Goal: Communication & Community: Answer question/provide support

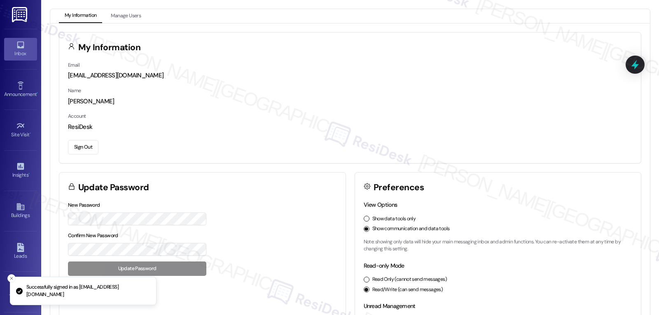
click at [21, 53] on div "Inbox" at bounding box center [20, 53] width 41 height 8
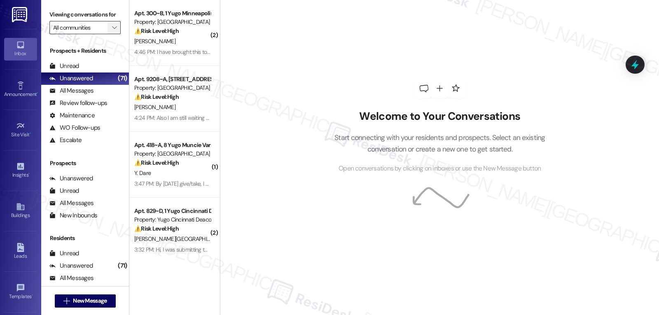
click at [112, 31] on icon "" at bounding box center [114, 27] width 5 height 7
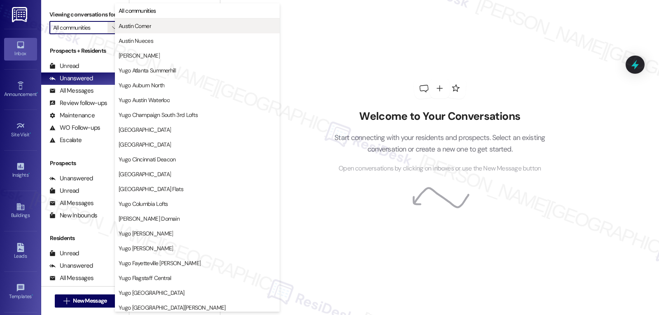
click at [146, 26] on span "Austin Corner" at bounding box center [135, 26] width 33 height 8
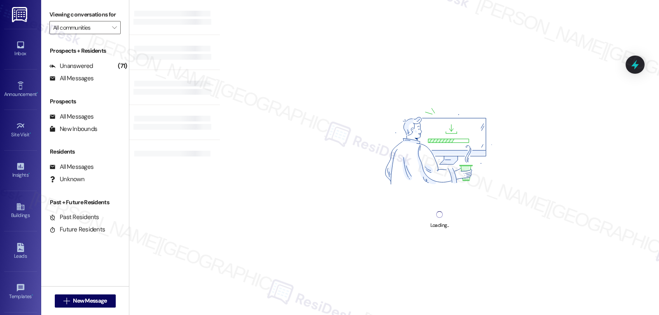
type input "Austin Corner"
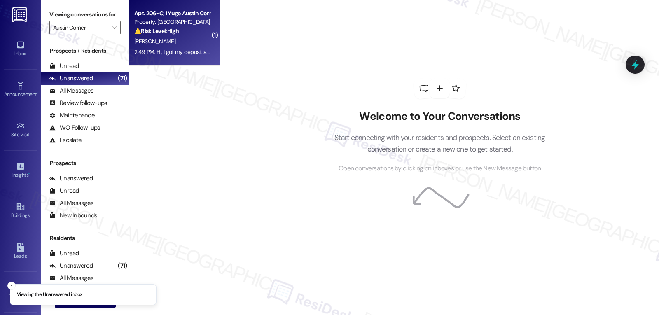
click at [175, 55] on div "2:49 PM: Hi, I got my deposit and I paid my rent! The 10% fee was sort of incon…" at bounding box center [371, 51] width 474 height 7
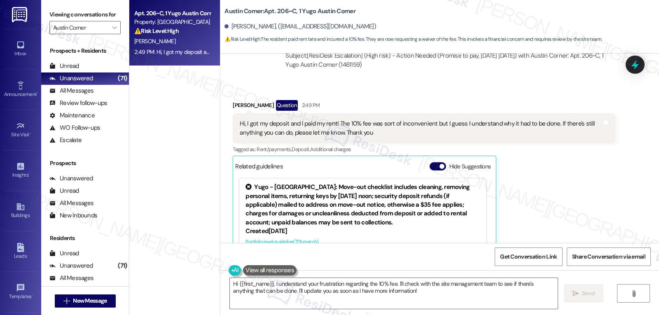
scroll to position [531, 0]
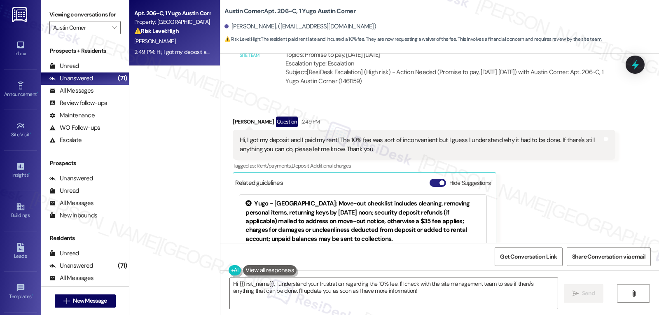
click at [431, 182] on button "Hide Suggestions" at bounding box center [438, 183] width 16 height 8
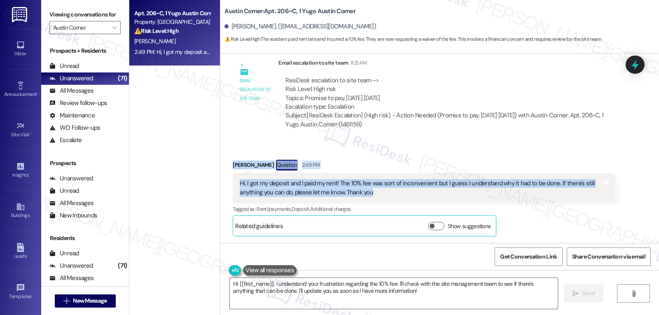
drag, startPoint x: 224, startPoint y: 163, endPoint x: 395, endPoint y: 192, distance: 173.5
click at [395, 192] on div "Received via SMS [PERSON_NAME] Question 2:49 PM Hi, I got my deposit and I paid…" at bounding box center [424, 198] width 395 height 89
copy div "[PERSON_NAME] Question 2:49 PM Hi, I got my deposit and I paid my rent! The 10%…"
click at [441, 293] on textarea "Hi {{first_name}}, I understand your frustration regarding the 10% fee. I'll ch…" at bounding box center [394, 293] width 328 height 31
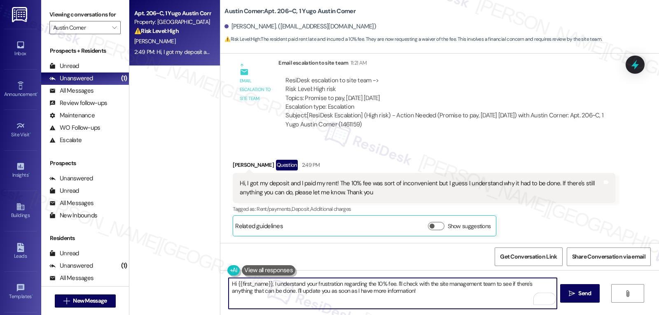
paste textarea "[PERSON_NAME], thanks for the update—and I’m really glad to hear your rent was …"
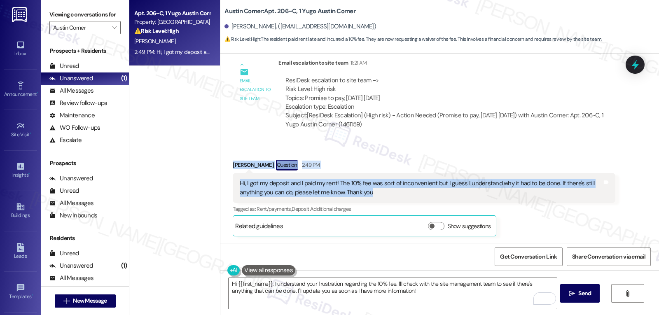
drag, startPoint x: 223, startPoint y: 166, endPoint x: 390, endPoint y: 193, distance: 169.9
click at [390, 193] on div "Received via SMS [PERSON_NAME] Question 2:49 PM Hi, I got my deposit and I paid…" at bounding box center [424, 198] width 395 height 89
copy div "[PERSON_NAME] Question 2:49 PM Hi, I got my deposit and I paid my rent! The 10%…"
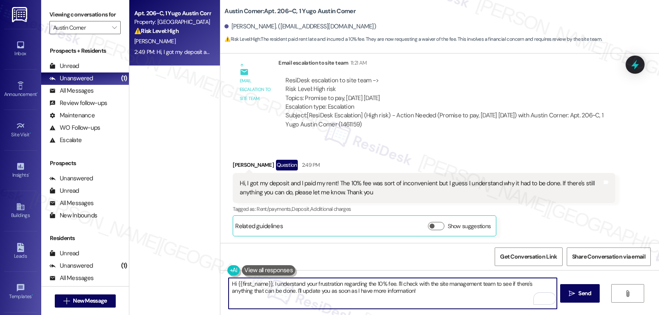
click at [459, 296] on textarea "Hi {{first_name}}, I understand your frustration regarding the 10% fee. I'll ch…" at bounding box center [393, 293] width 328 height 31
paste textarea "[PERSON_NAME], thank you for letting me know — and I’m glad to hear your deposi…"
click at [321, 284] on textarea "Hi [PERSON_NAME], thank you for letting me know — and I’m glad to hear your dep…" at bounding box center [393, 293] width 328 height 31
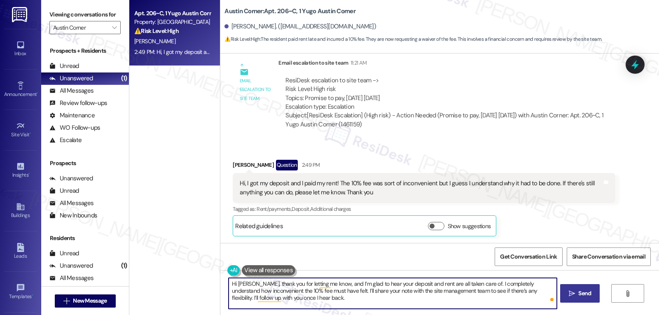
type textarea "Hi [PERSON_NAME], thank you for letting me know, and I’m glad to hear your depo…"
click at [572, 297] on icon "" at bounding box center [572, 294] width 6 height 7
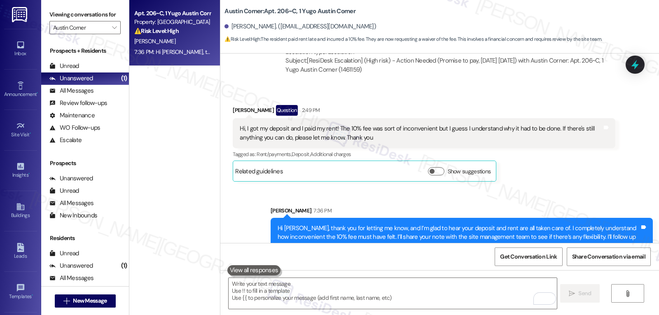
scroll to position [563, 0]
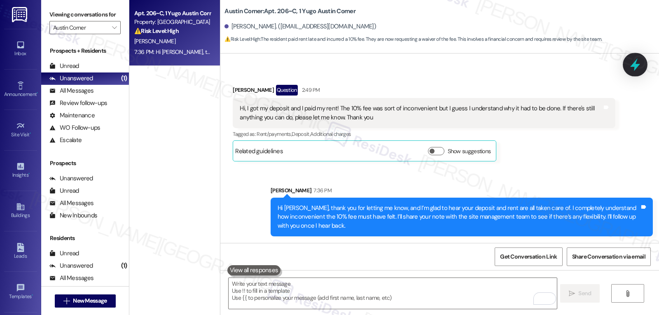
click at [634, 69] on icon at bounding box center [635, 65] width 14 height 14
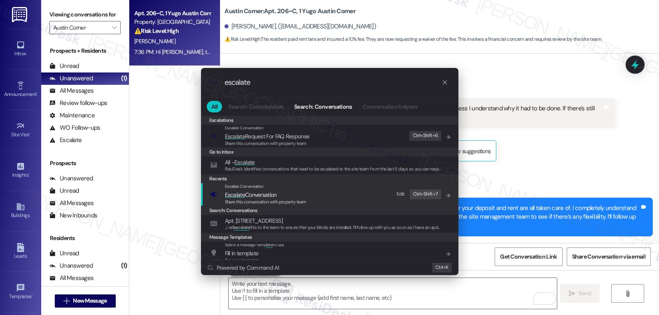
type input "escalate"
click at [294, 197] on span "Escalate Conversation" at bounding box center [266, 194] width 82 height 9
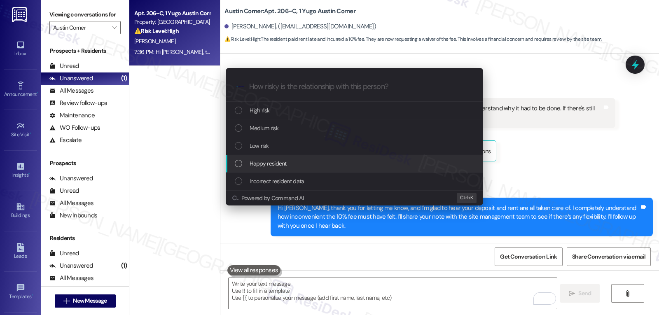
click at [551, 140] on div "Escalate Conversation How risky is the relationship with this person? Topics (e…" at bounding box center [329, 157] width 659 height 315
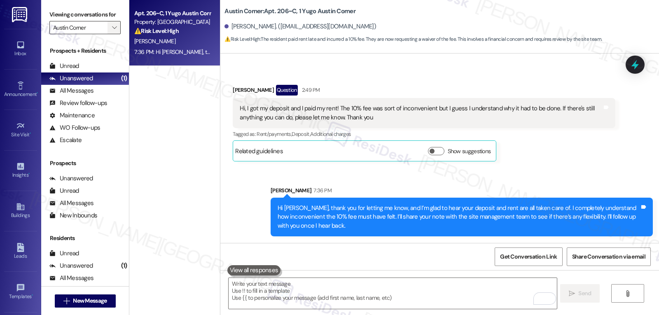
click at [111, 34] on span "" at bounding box center [114, 27] width 8 height 13
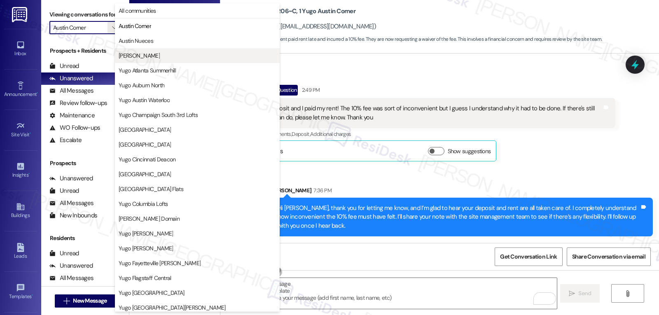
click at [138, 52] on span "[PERSON_NAME]" at bounding box center [139, 56] width 41 height 8
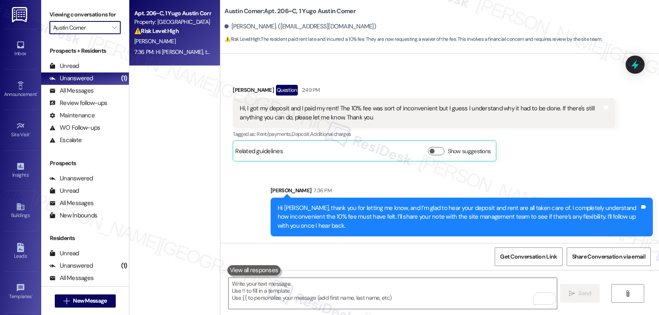
type input "[PERSON_NAME]"
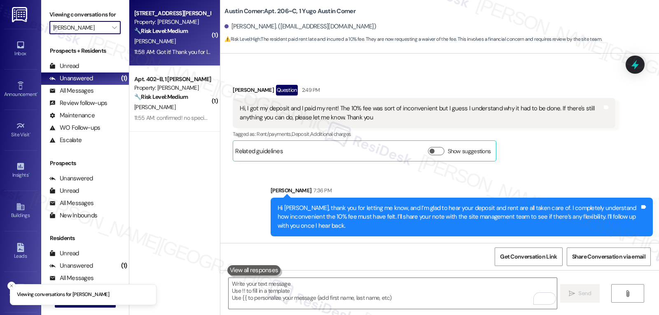
click at [189, 47] on div "11:58 AM: Got it! Thank you for letting me know 11:58 AM: Got it! Thank you for…" at bounding box center [173, 52] width 78 height 10
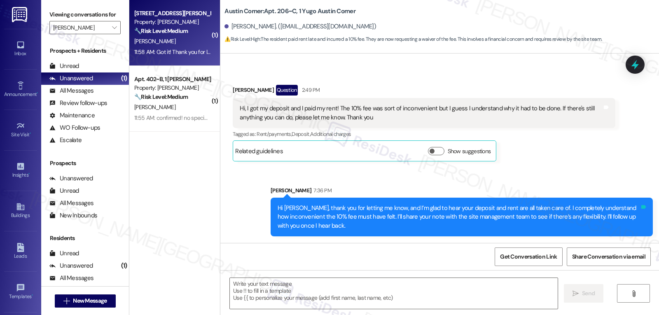
type textarea "Fetching suggested responses. Please feel free to read through the conversation…"
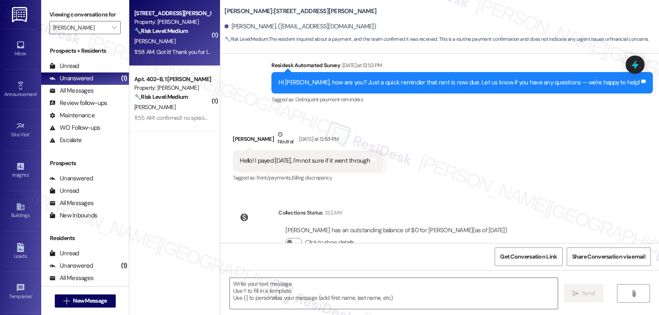
type textarea "Fetching suggested responses. Please feel free to read through the conversation…"
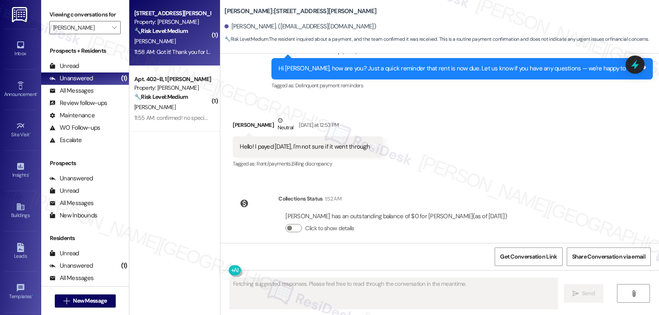
scroll to position [464, 0]
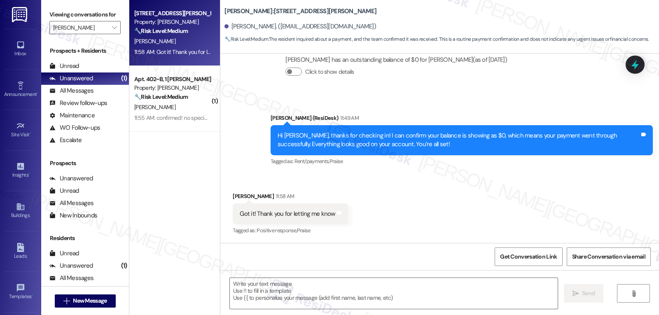
click at [402, 201] on div "Received via SMS [PERSON_NAME] 11:58 AM Got it! Thank you for letting me know T…" at bounding box center [439, 208] width 439 height 70
click at [227, 194] on div "Received via SMS [PERSON_NAME] 11:58 AM Got it! Thank you for letting me know T…" at bounding box center [291, 213] width 128 height 57
copy div "Karennina"
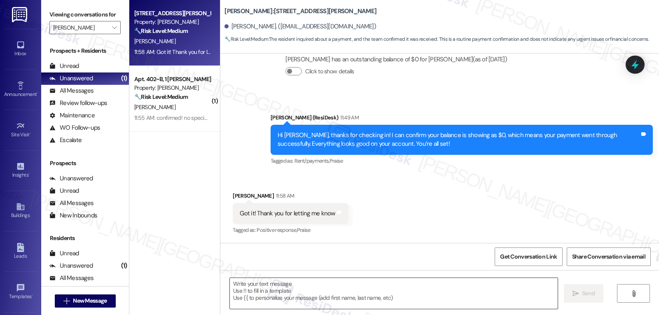
click at [269, 299] on textarea at bounding box center [394, 293] width 328 height 31
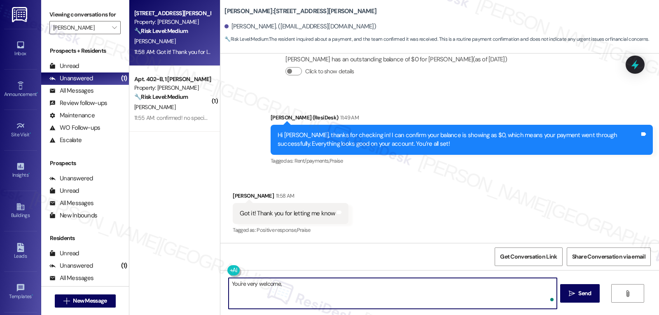
paste textarea "Karennina"
type textarea "You're very welcome, [PERSON_NAME]!"
click at [572, 298] on span " Send" at bounding box center [580, 293] width 26 height 9
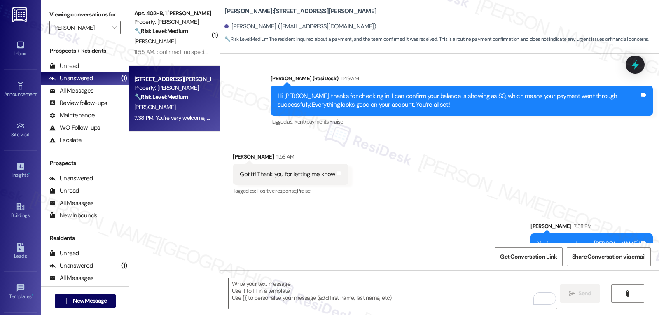
scroll to position [522, 0]
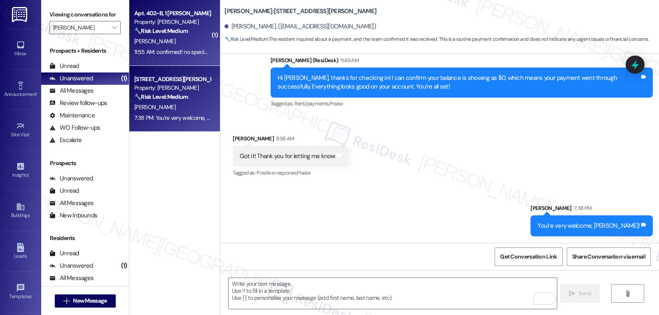
click at [194, 27] on div "🔧 Risk Level: Medium The resident is requesting a replacement for dishwasher ra…" at bounding box center [172, 31] width 76 height 9
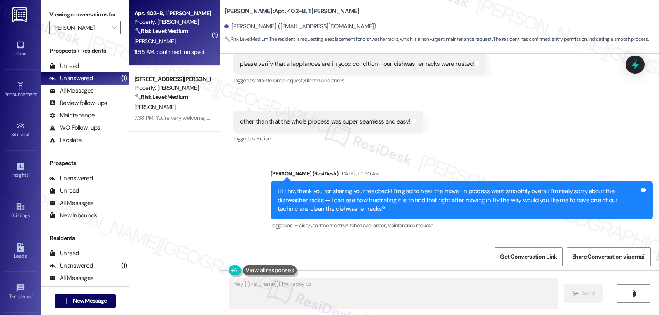
scroll to position [464, 0]
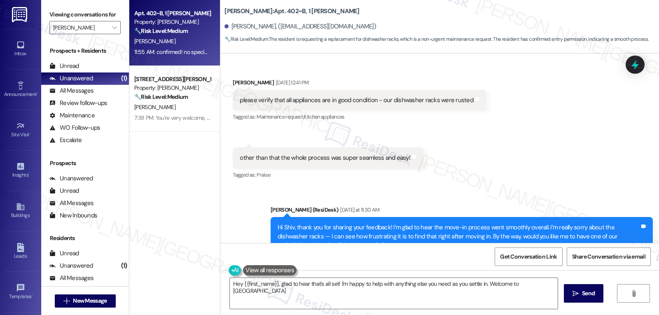
type textarea "Hey {{first_name}}, glad to hear that's all set! I'm happy to help with anythin…"
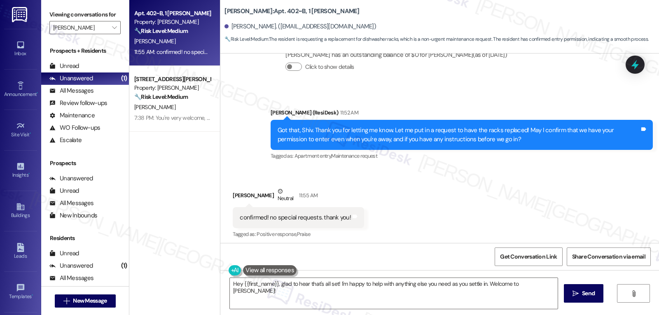
scroll to position [798, 0]
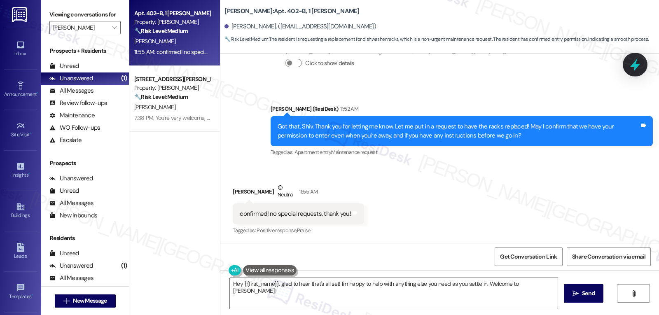
click at [630, 59] on icon at bounding box center [635, 65] width 14 height 14
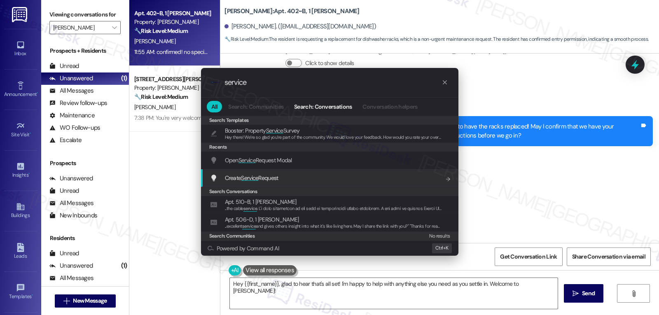
type input "service"
click at [271, 177] on span "Create Service Request" at bounding box center [252, 177] width 54 height 7
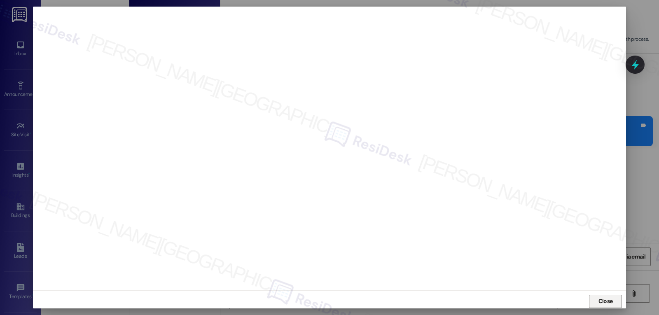
click at [600, 306] on span "Close" at bounding box center [606, 301] width 18 height 12
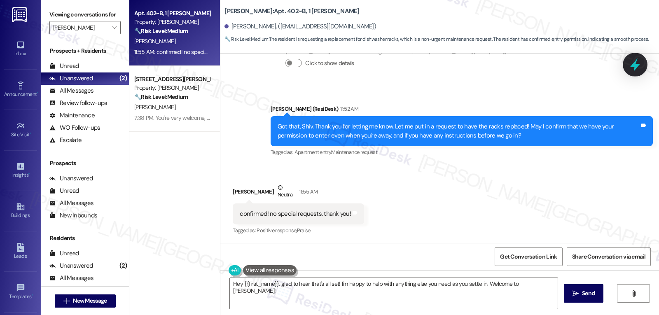
click at [634, 63] on icon at bounding box center [635, 65] width 10 height 13
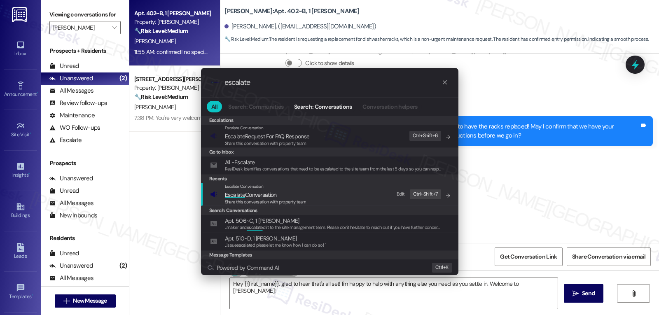
type input "escalate"
click at [273, 196] on span "Escalate Conversation" at bounding box center [251, 194] width 52 height 7
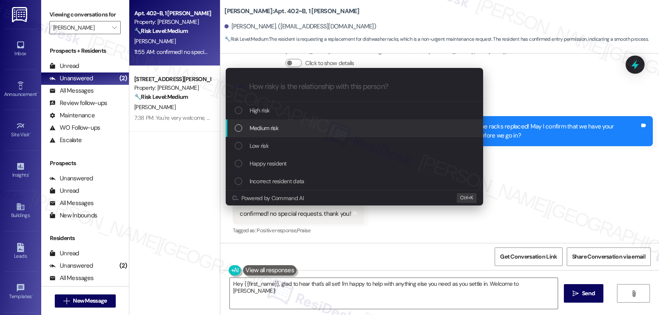
click at [265, 131] on span "Medium risk" at bounding box center [264, 128] width 29 height 9
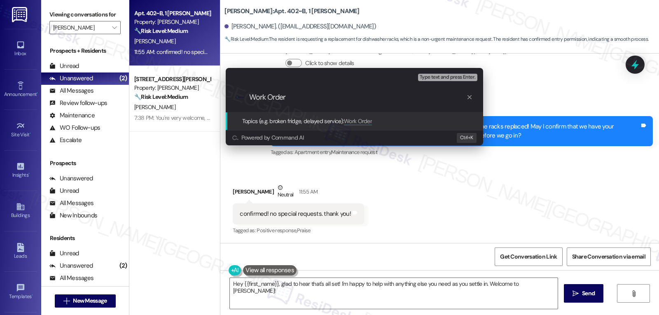
paste input "15564826"
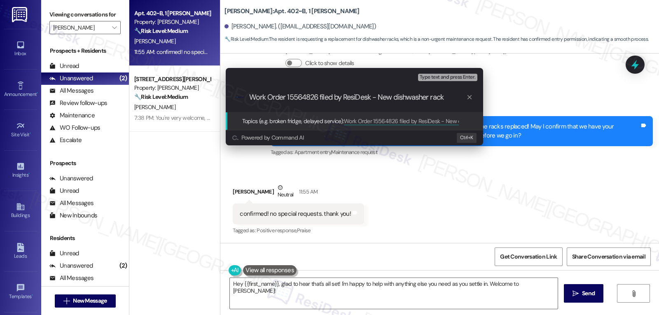
type input "Work Order 15564826 filed by ResiDesk - New dishwasher racks"
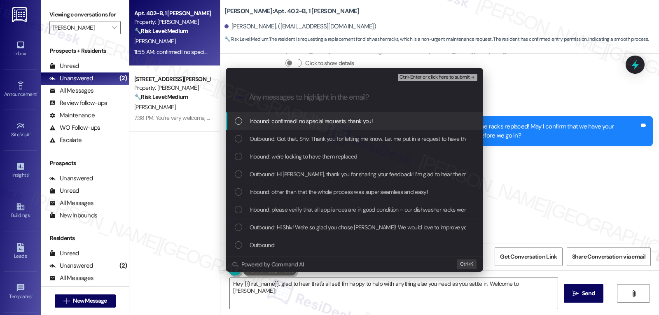
click at [262, 130] on div "Outbound: Got that, Shiv. Thank you for letting me know. Let me put in a reques…" at bounding box center [355, 139] width 258 height 18
click at [261, 128] on div "Inbound: confirmed! no special requests. thank you!" at bounding box center [355, 121] width 258 height 18
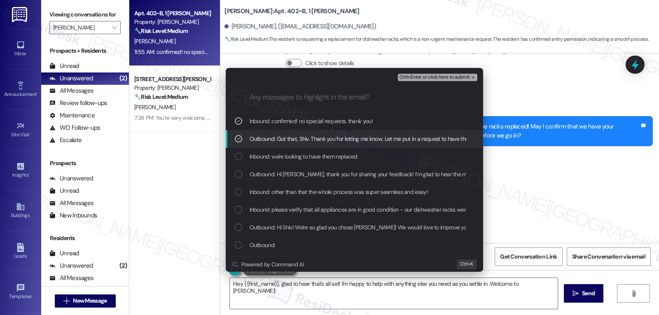
click at [241, 139] on icon "List of options" at bounding box center [239, 139] width 6 height 6
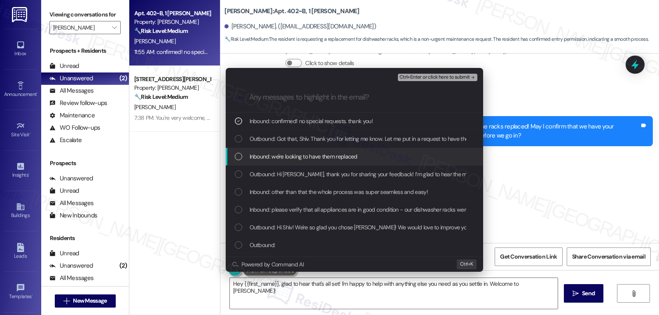
click at [243, 161] on div "Inbound: we're looking to have them replaced" at bounding box center [355, 156] width 241 height 9
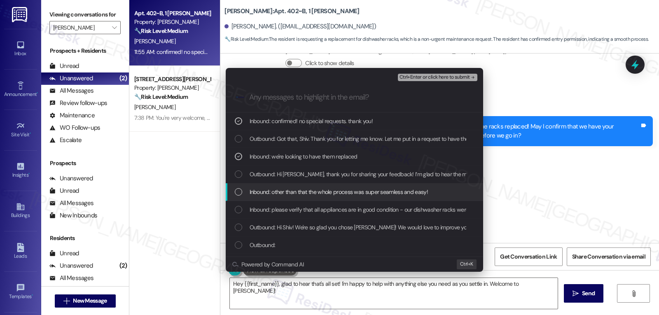
click at [242, 193] on div "Inbound: other than that the whole process was super seamless and easy!" at bounding box center [355, 191] width 241 height 9
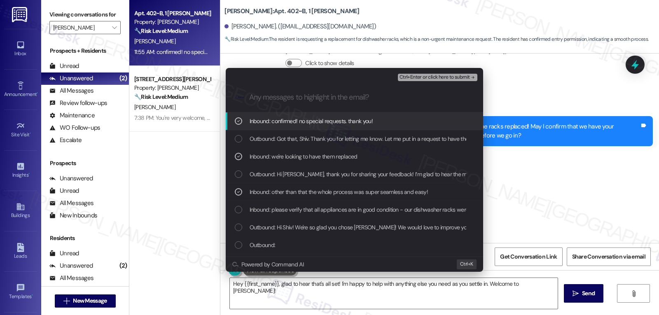
click at [416, 76] on span "Ctrl+Enter or click here to submit" at bounding box center [435, 78] width 70 height 6
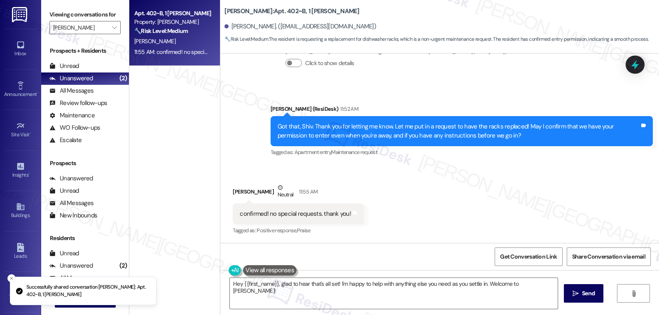
scroll to position [797, 0]
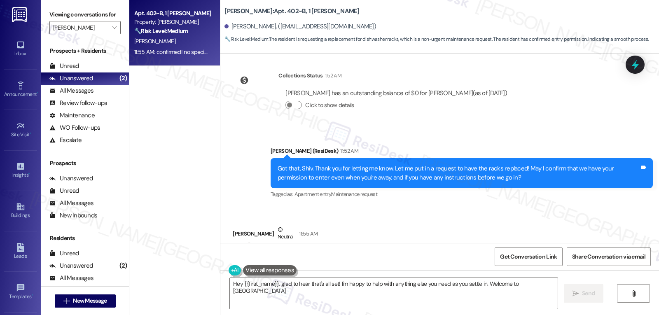
type textarea "Hey {{first_name}}, glad to hear that's all set! I'm happy to help with anythin…"
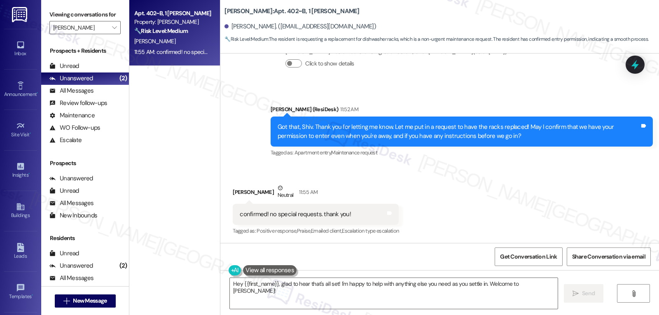
click at [309, 144] on div "Got that, Shiv. Thank you for letting me know. Let me put in a request to have …" at bounding box center [462, 132] width 382 height 30
